Goal: Communication & Community: Ask a question

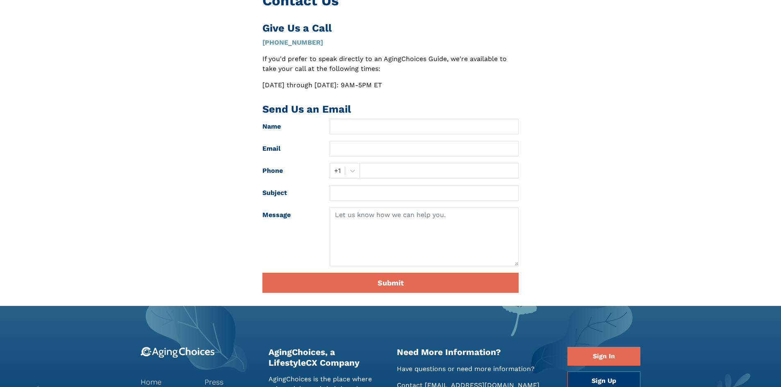
scroll to position [82, 0]
click at [390, 122] on input "text" at bounding box center [424, 127] width 189 height 16
click at [381, 148] on input "text" at bounding box center [424, 149] width 189 height 16
type input "michael@medsolercm.com"
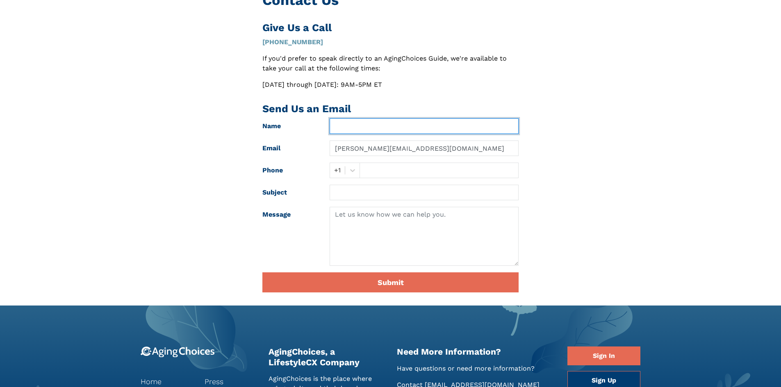
click at [387, 125] on input "text" at bounding box center [424, 127] width 189 height 16
type input "Michael Anderson"
drag, startPoint x: 384, startPoint y: 159, endPoint x: 387, endPoint y: 166, distance: 7.5
click at [385, 161] on form "Name Michael Anderson Email michael@medsolercm.com Phone option +1, selected. S…" at bounding box center [390, 206] width 256 height 174
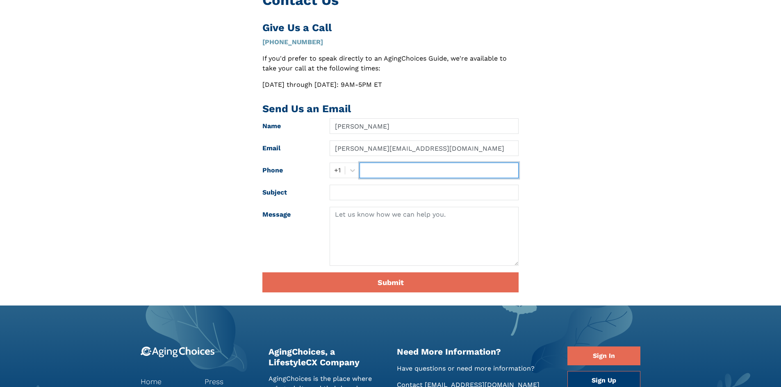
click at [387, 166] on input "text" at bounding box center [439, 171] width 159 height 16
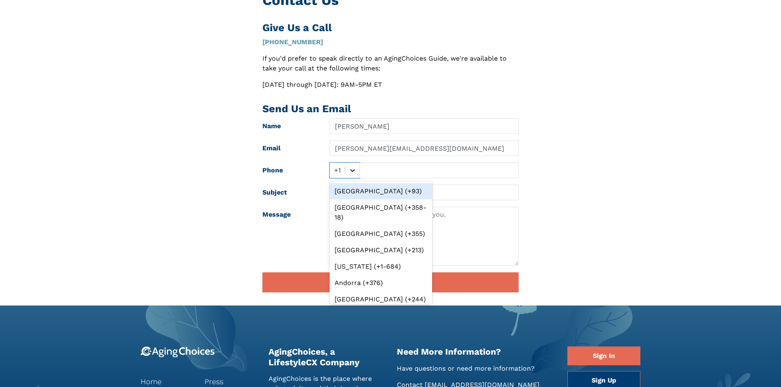
click at [351, 171] on icon at bounding box center [352, 171] width 5 height 3
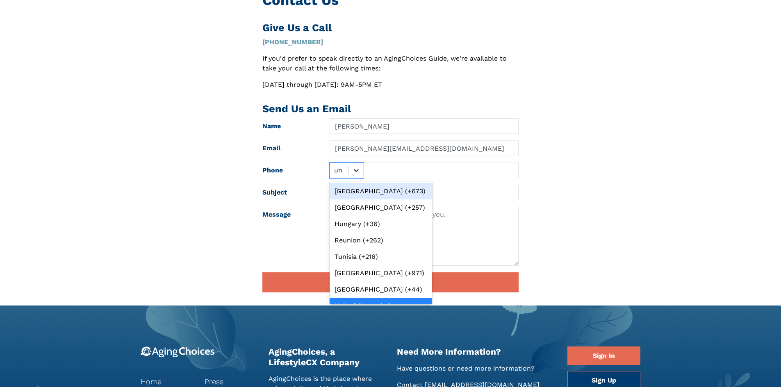
type input "uni"
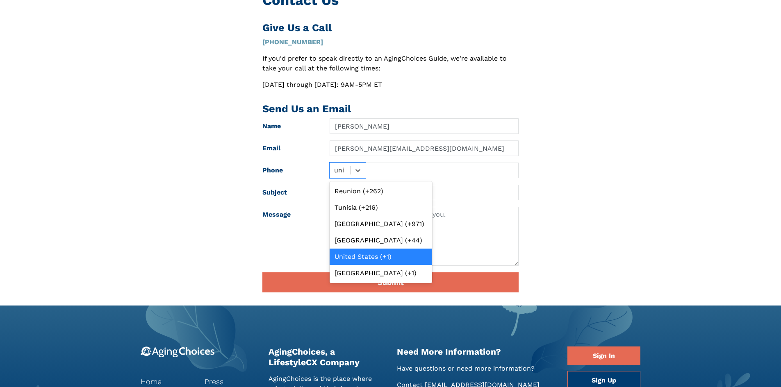
click at [373, 256] on div "United States (+1)" at bounding box center [381, 257] width 103 height 16
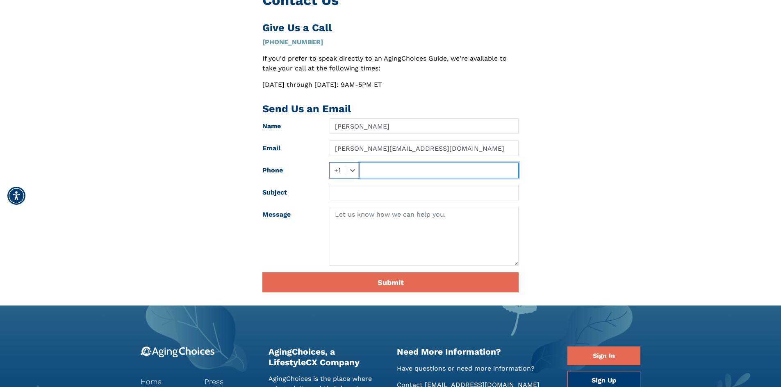
click at [401, 175] on input "text" at bounding box center [439, 171] width 159 height 16
type input "6027605312"
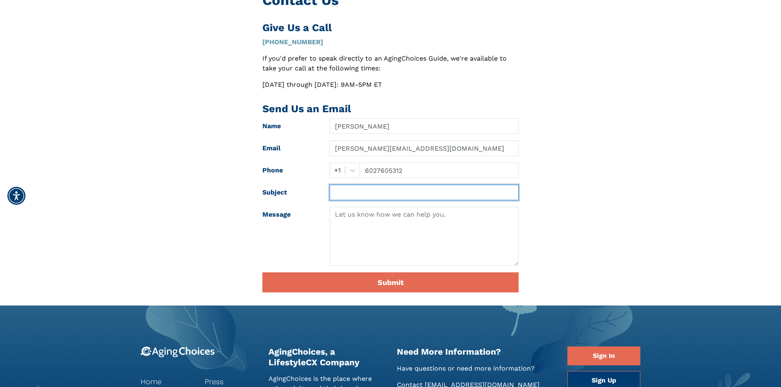
click at [374, 194] on input "text" at bounding box center [424, 193] width 189 height 16
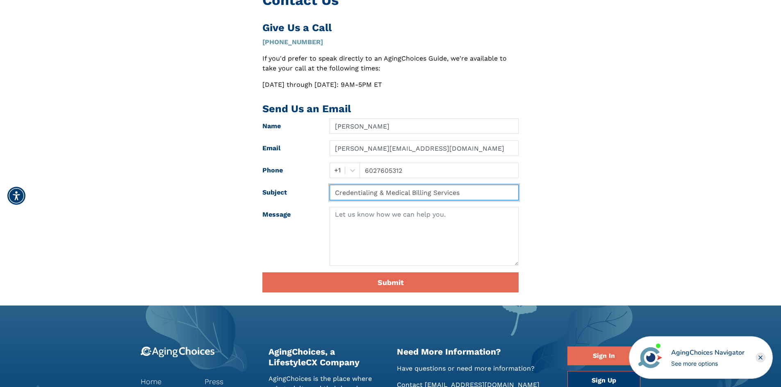
type input "Credentialing & Medical Billing Services"
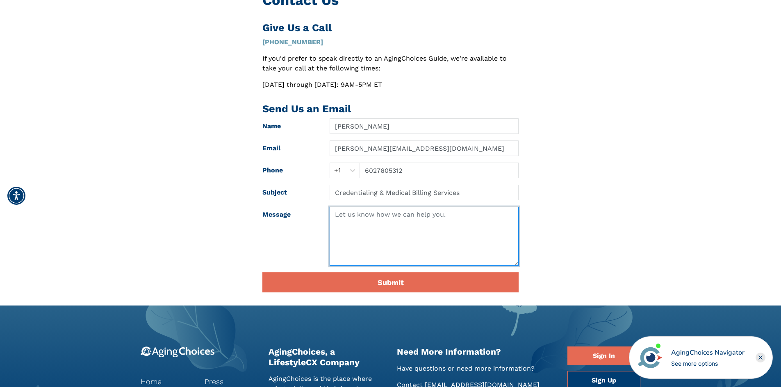
paste textarea "Hi, We provide complete Credentialing and Medical Billing solutions for healthc…"
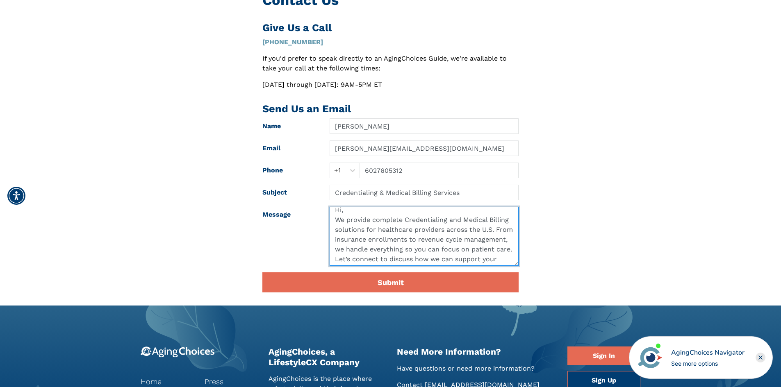
scroll to position [0, 0]
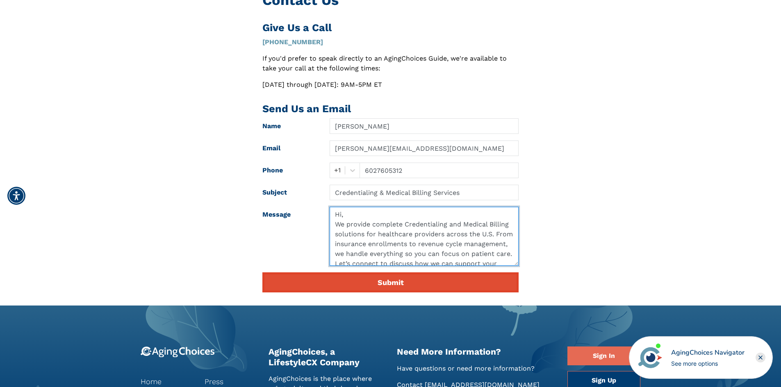
type textarea "Hi, We provide complete Credentialing and Medical Billing solutions for healthc…"
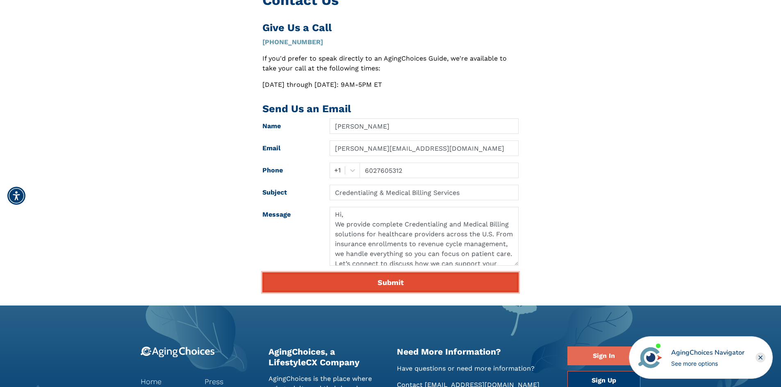
click at [385, 284] on button "Submit" at bounding box center [390, 283] width 256 height 20
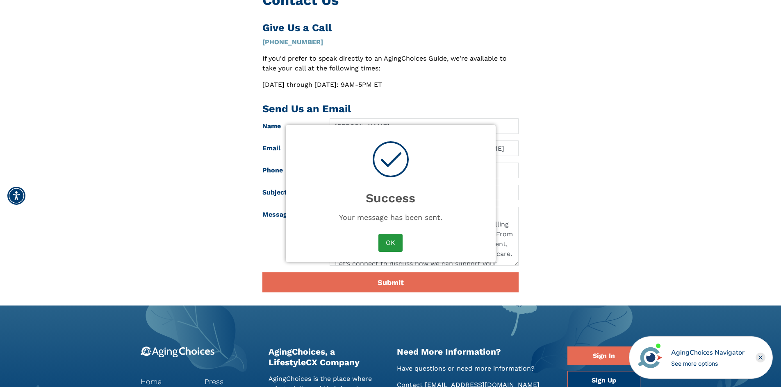
click at [388, 242] on button "OK" at bounding box center [390, 243] width 24 height 18
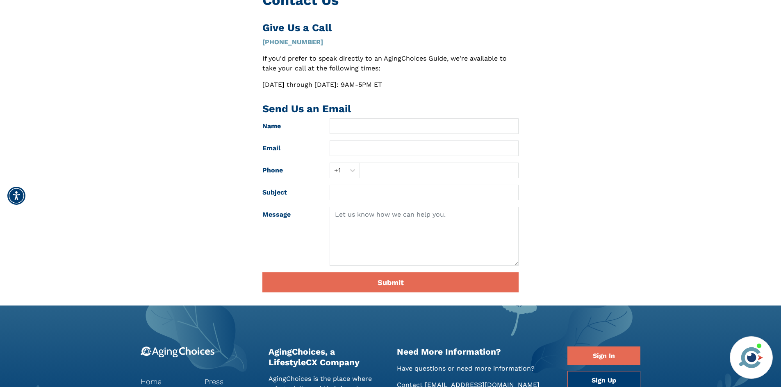
click at [158, 121] on div "Contact Us Give Us a Call [PHONE_NUMBER] If you'd prefer to speak directly to a…" at bounding box center [390, 146] width 537 height 308
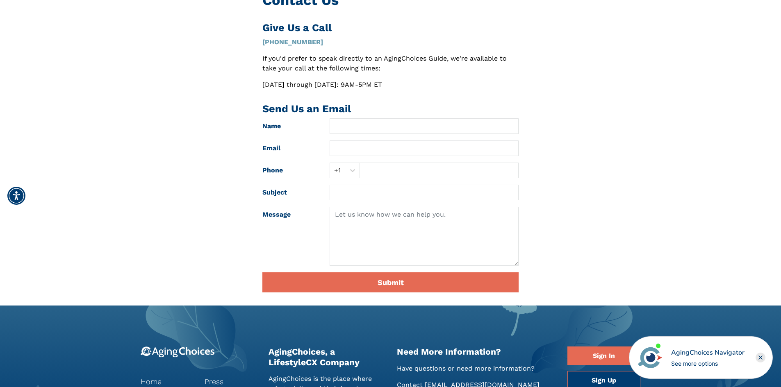
click at [712, 358] on div "AgingChoices Navigator" at bounding box center [707, 353] width 73 height 10
